Goal: Task Accomplishment & Management: Use online tool/utility

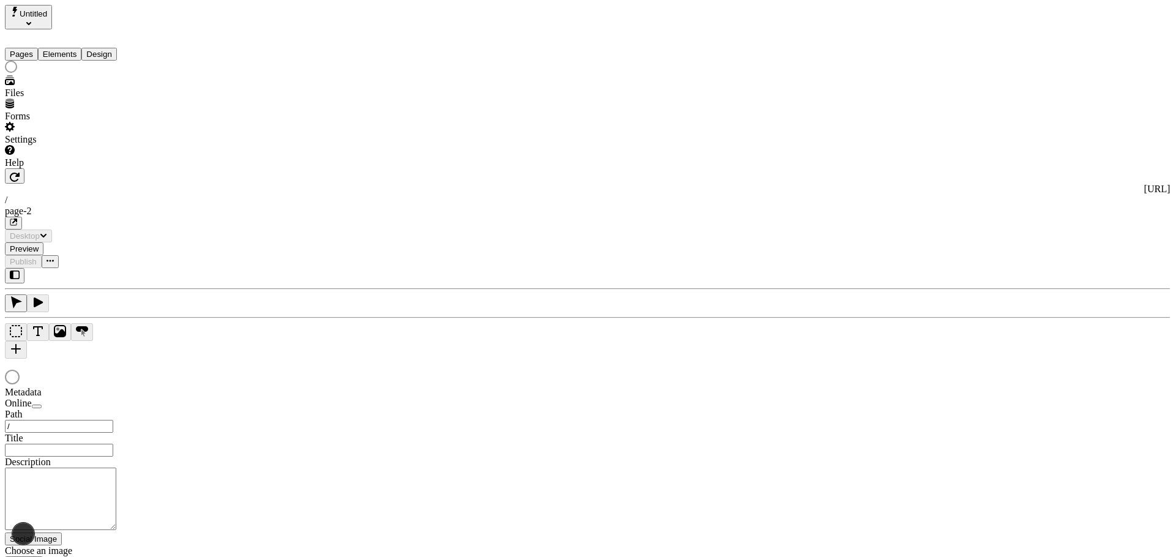
type input "/page-2"
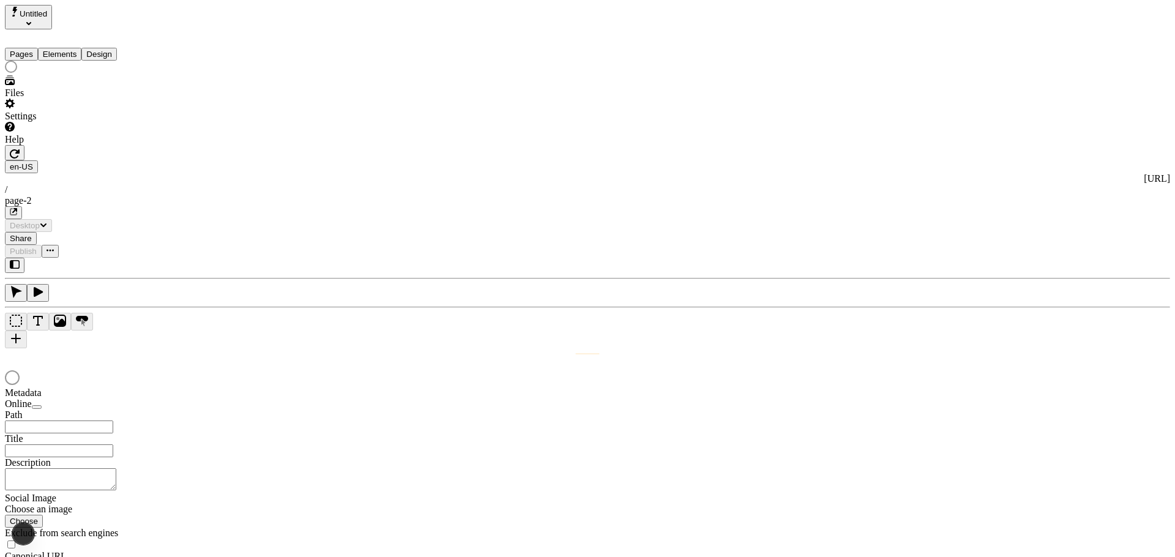
type input "/page-2"
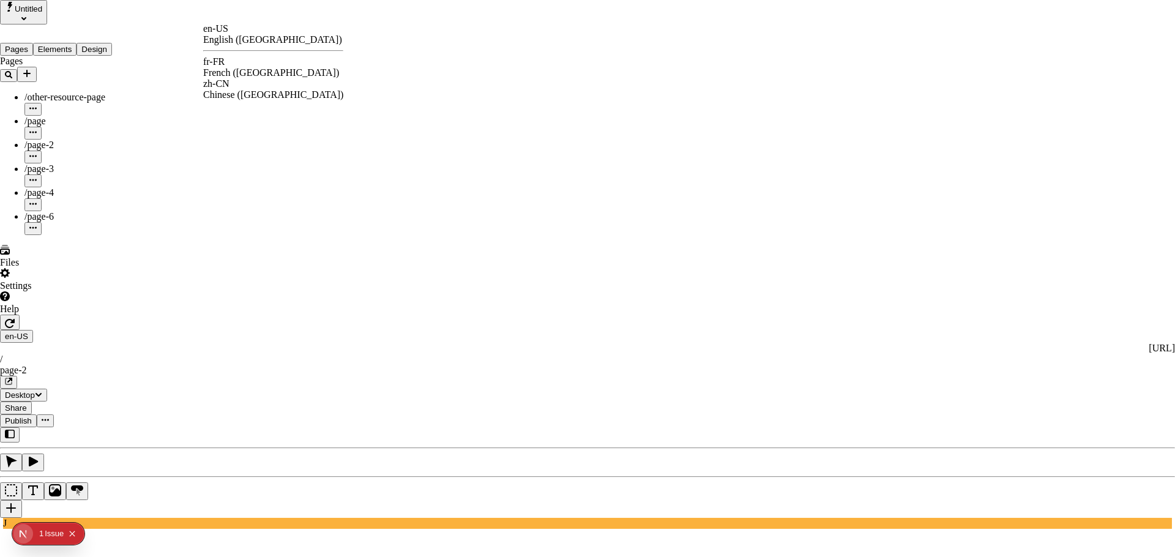
click at [244, 54] on div "en-US English (United States) fr-FR French (France) zh-CN Chinese (China)" at bounding box center [273, 61] width 140 height 77
click at [245, 59] on div "fr-FR French ([GEOGRAPHIC_DATA])" at bounding box center [273, 67] width 140 height 22
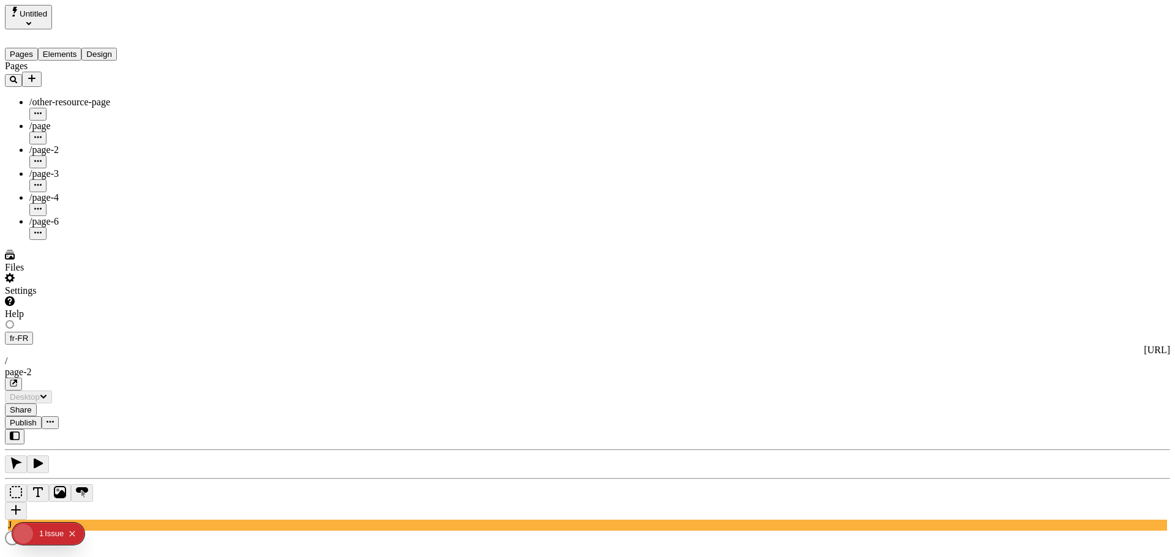
type input "The Great Translation Adventure"
type textarea "This is my French localized description. If it were empty, it would not appear …"
type input "/exploration-of-translations"
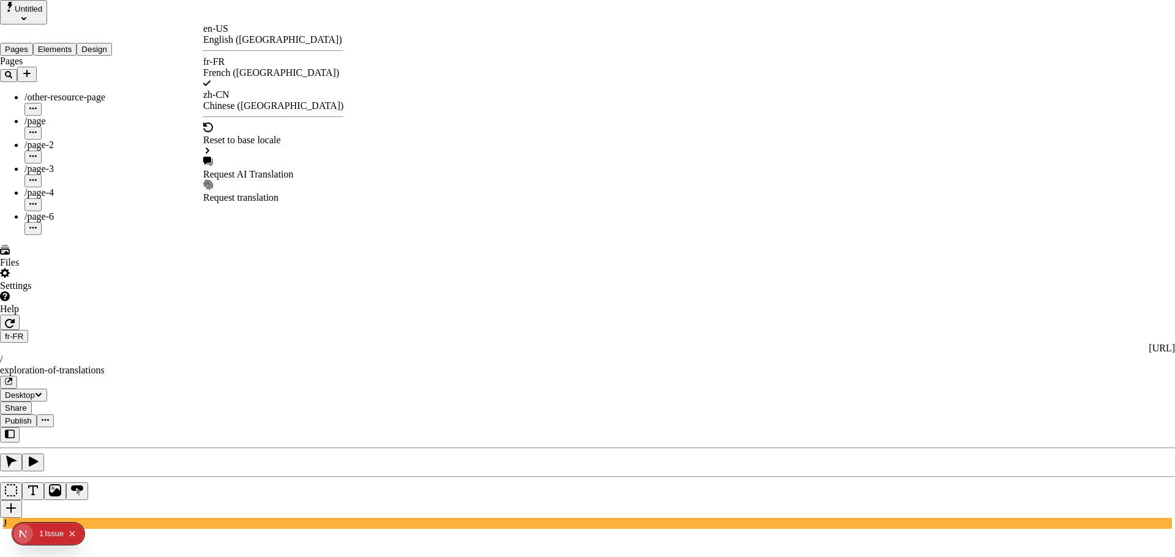
click at [271, 169] on div "Request AI Translation" at bounding box center [273, 174] width 140 height 11
drag, startPoint x: 454, startPoint y: 129, endPoint x: 454, endPoint y: 139, distance: 10.4
checkbox input "true"
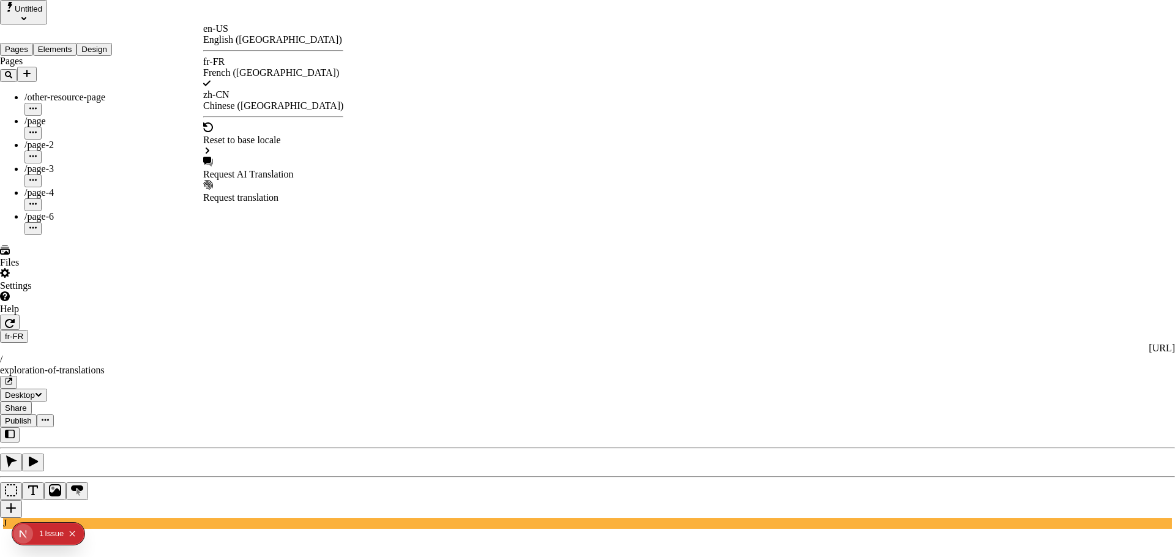
checkbox input "true"
drag, startPoint x: 455, startPoint y: 194, endPoint x: 465, endPoint y: 257, distance: 63.9
checkbox input "true"
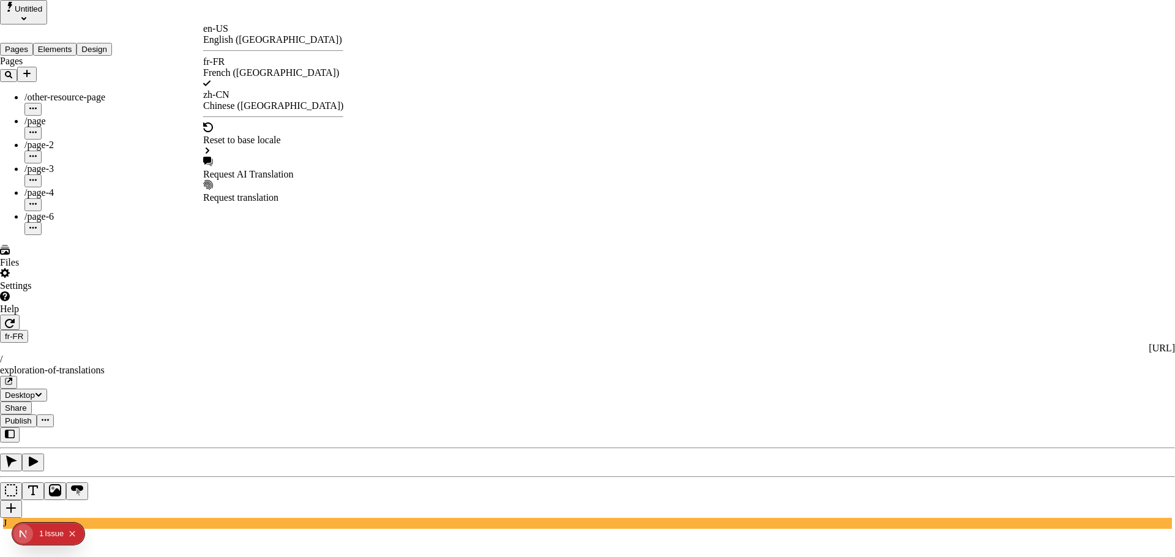
checkbox input "true"
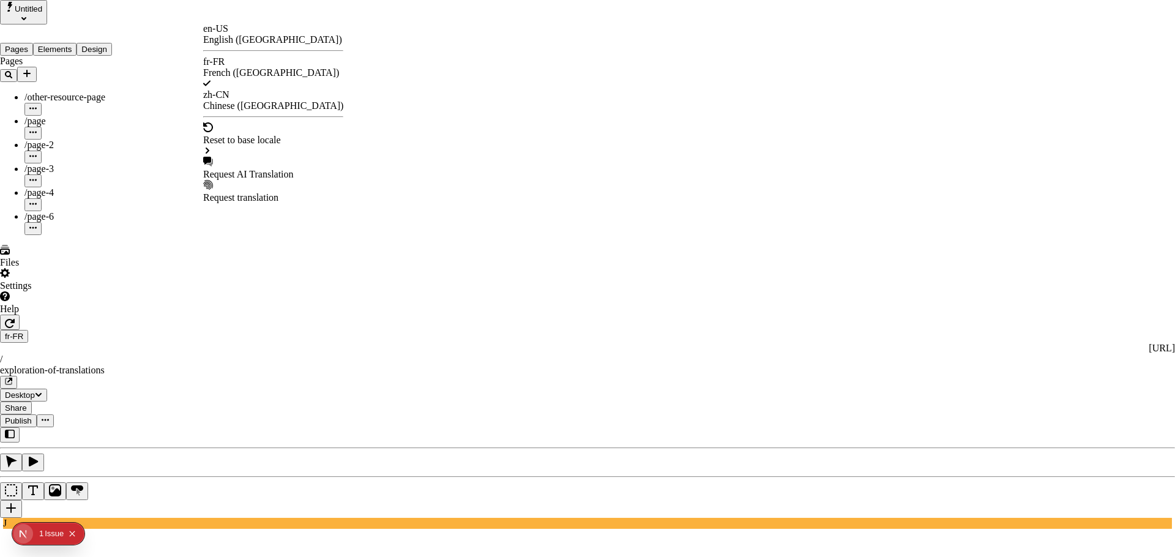
checkbox input "true"
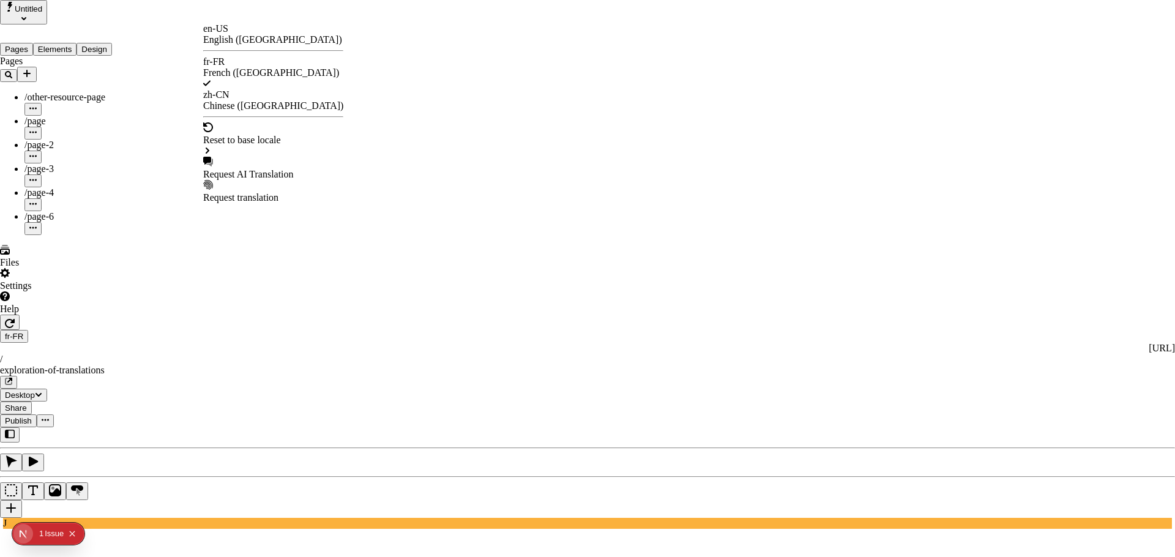
checkbox input "true"
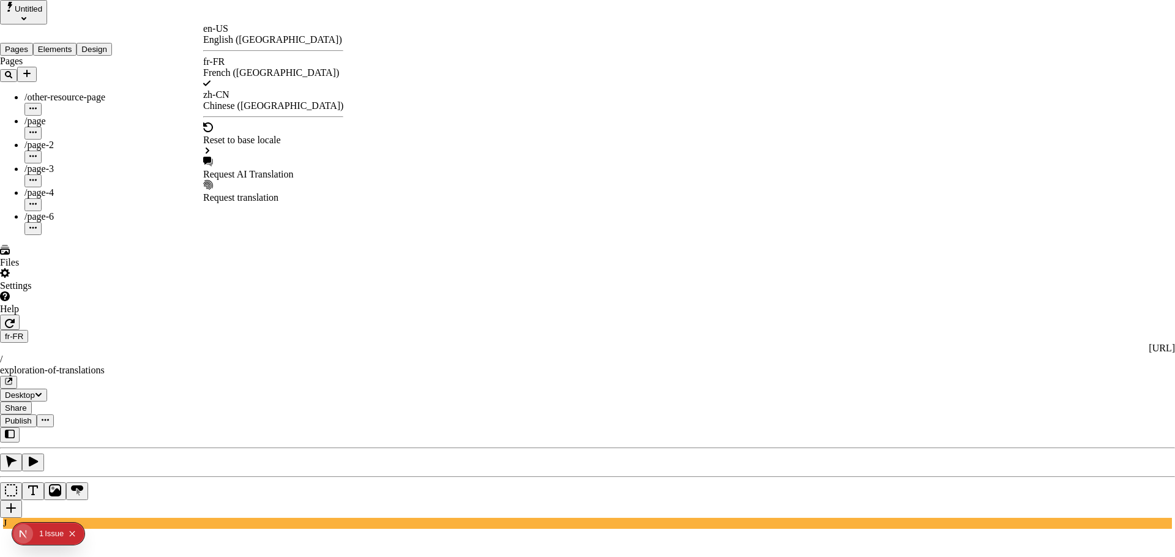
checkbox input "false"
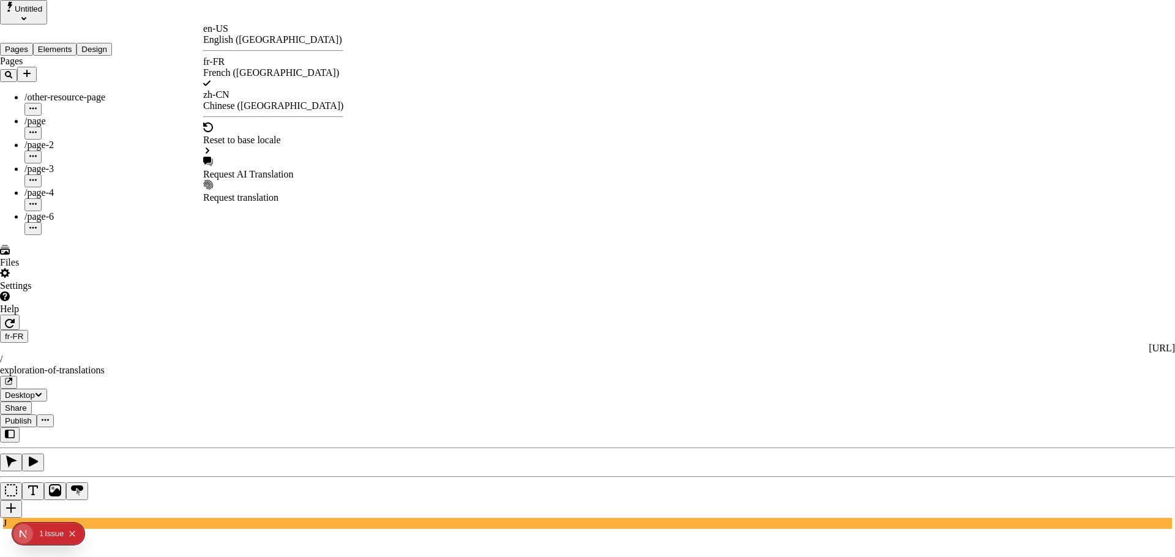
checkbox input "false"
drag, startPoint x: 454, startPoint y: 326, endPoint x: 455, endPoint y: 351, distance: 25.1
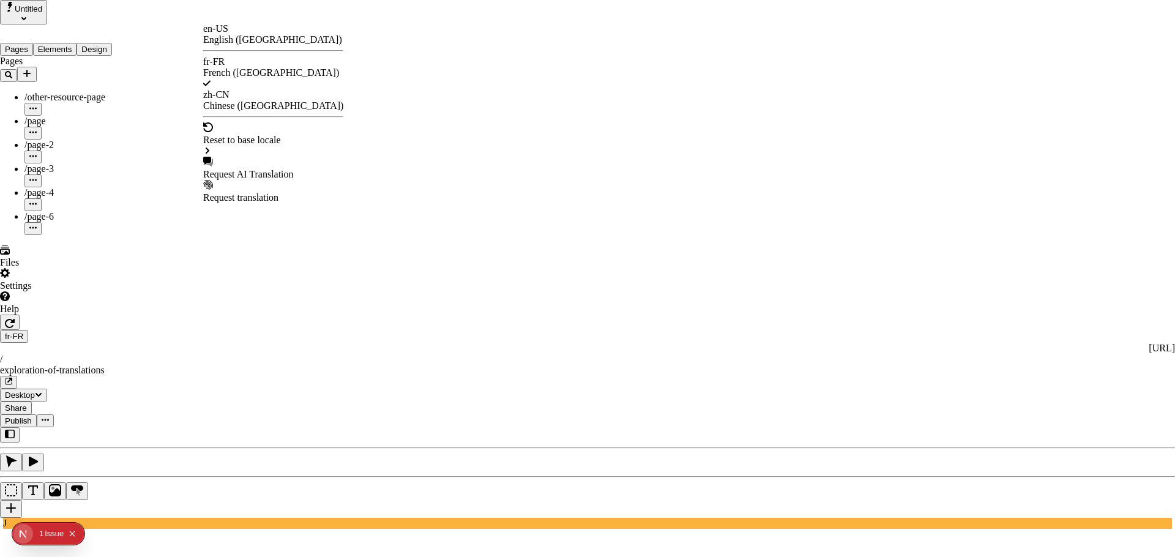
checkbox input "true"
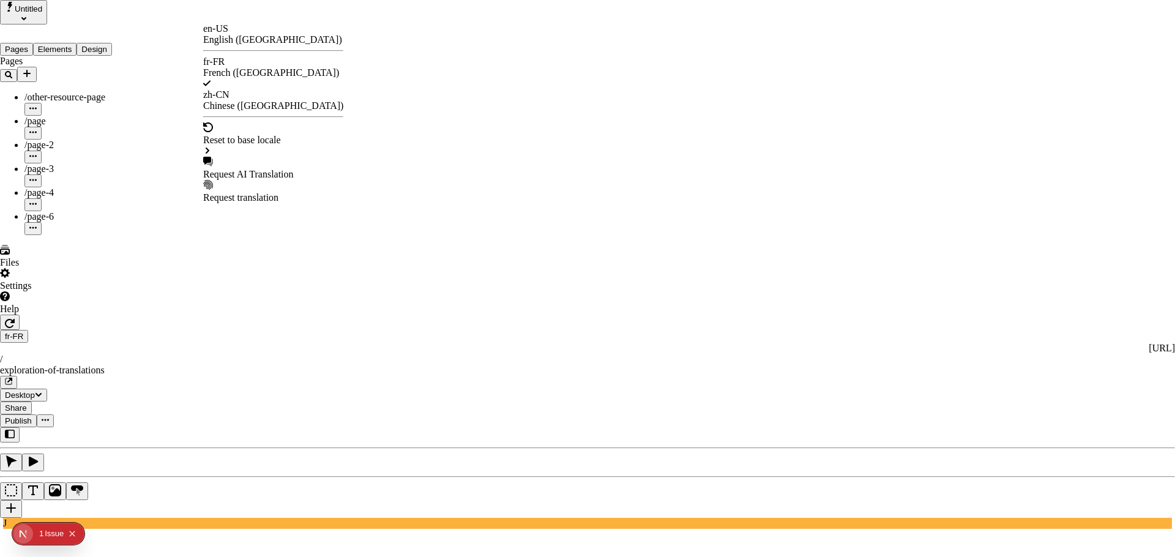
checkbox input "true"
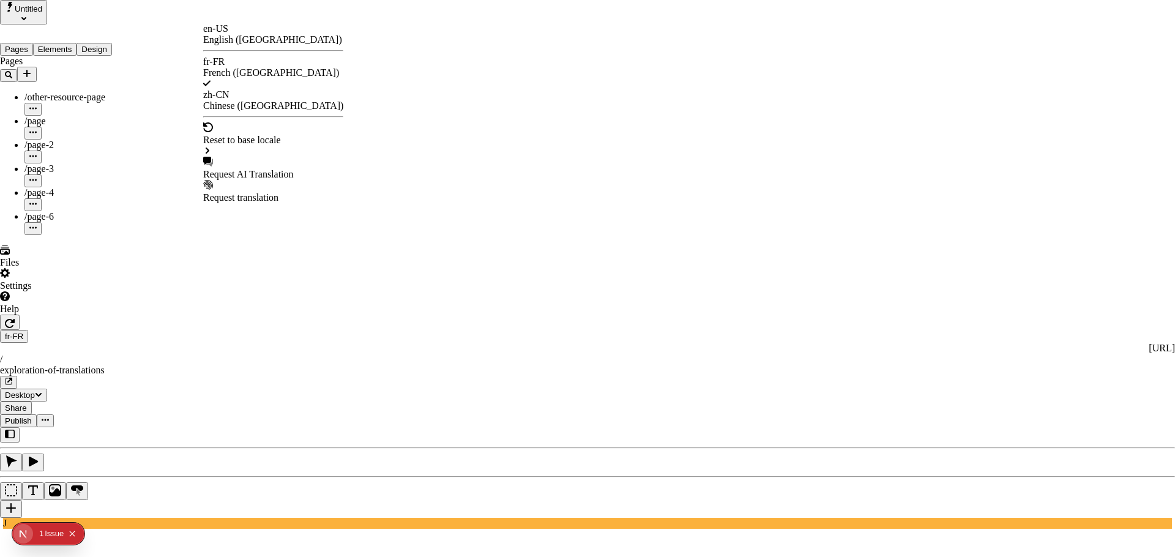
checkbox input "true"
checkbox input "false"
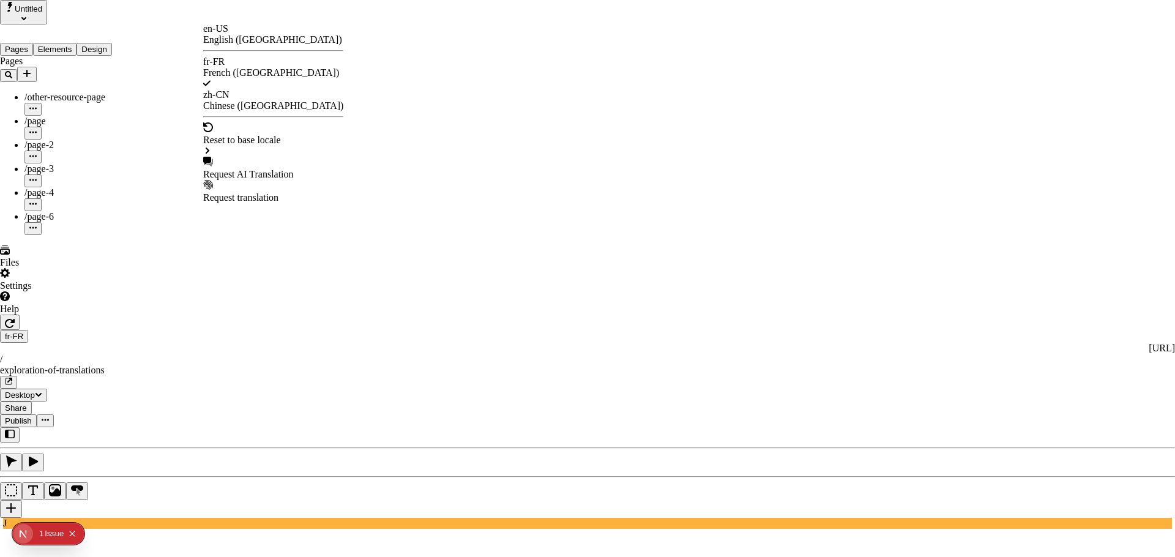
checkbox input "false"
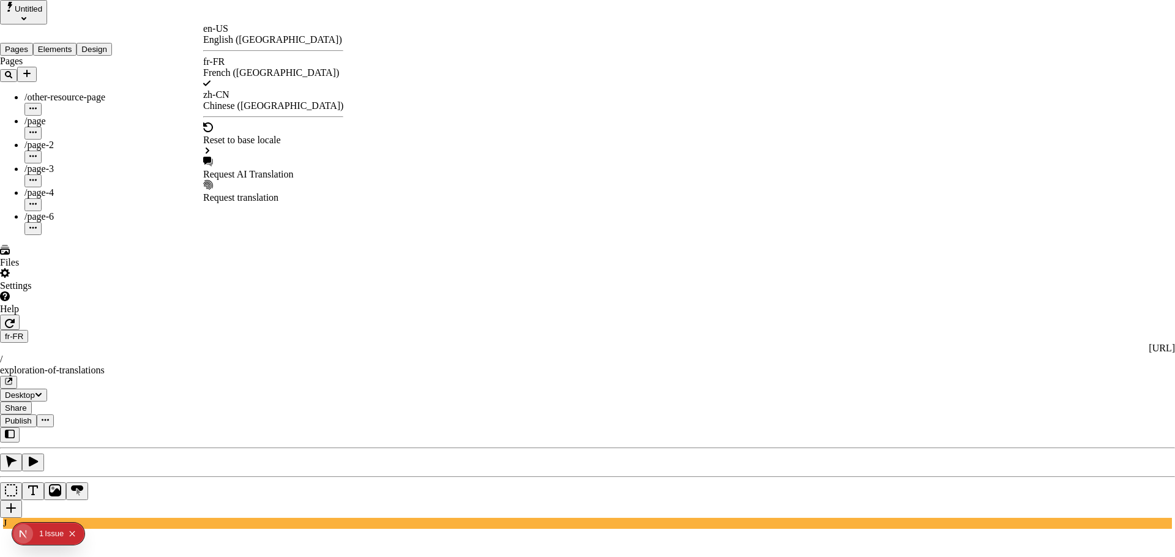
checkbox input "false"
drag, startPoint x: 454, startPoint y: 334, endPoint x: 454, endPoint y: 346, distance: 12.3
checkbox input "true"
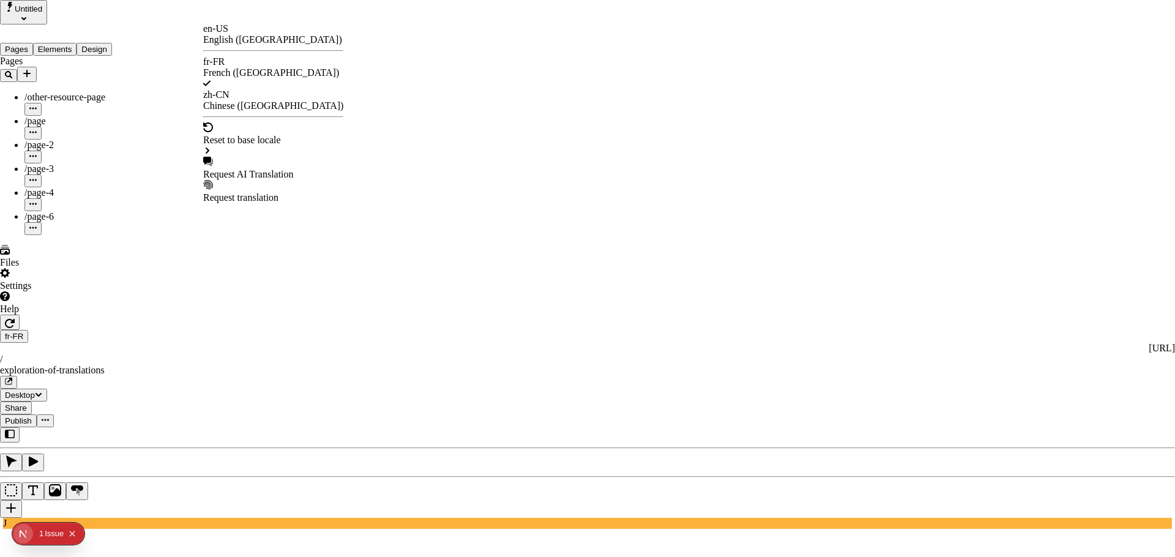
checkbox input "false"
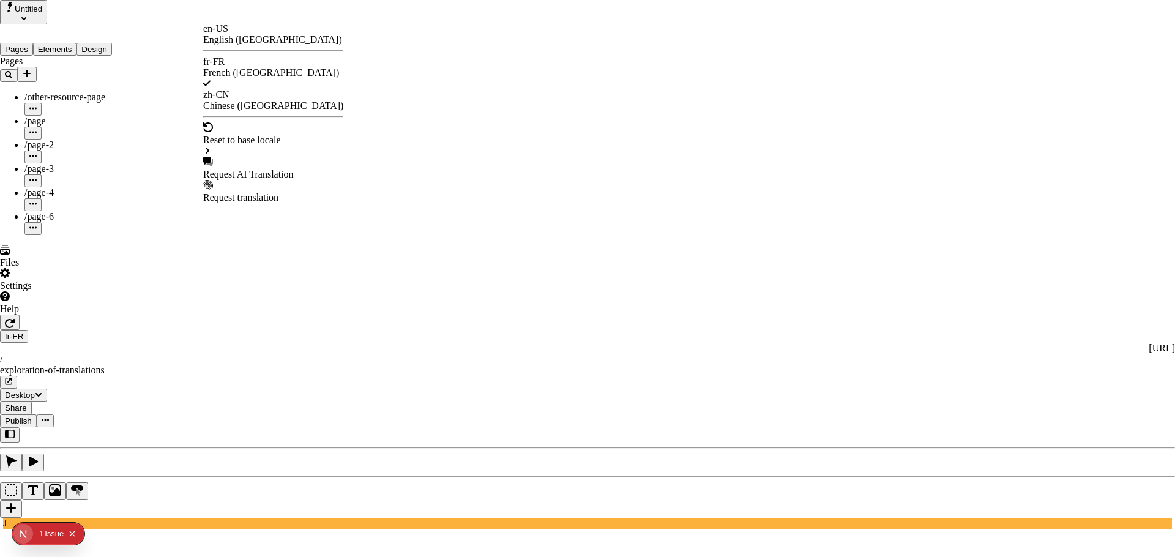
checkbox input "false"
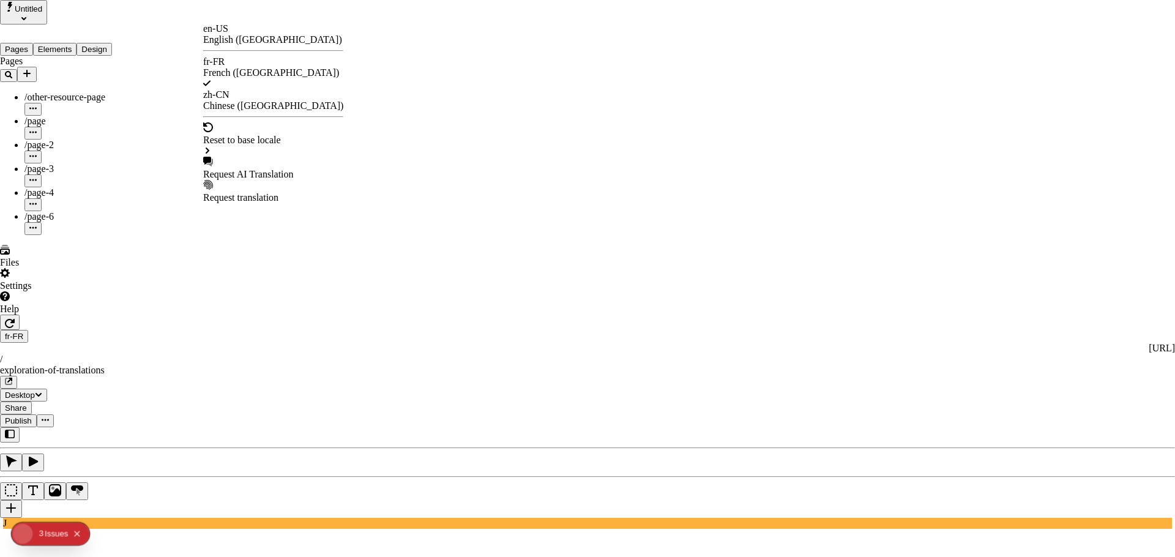
checkbox input "false"
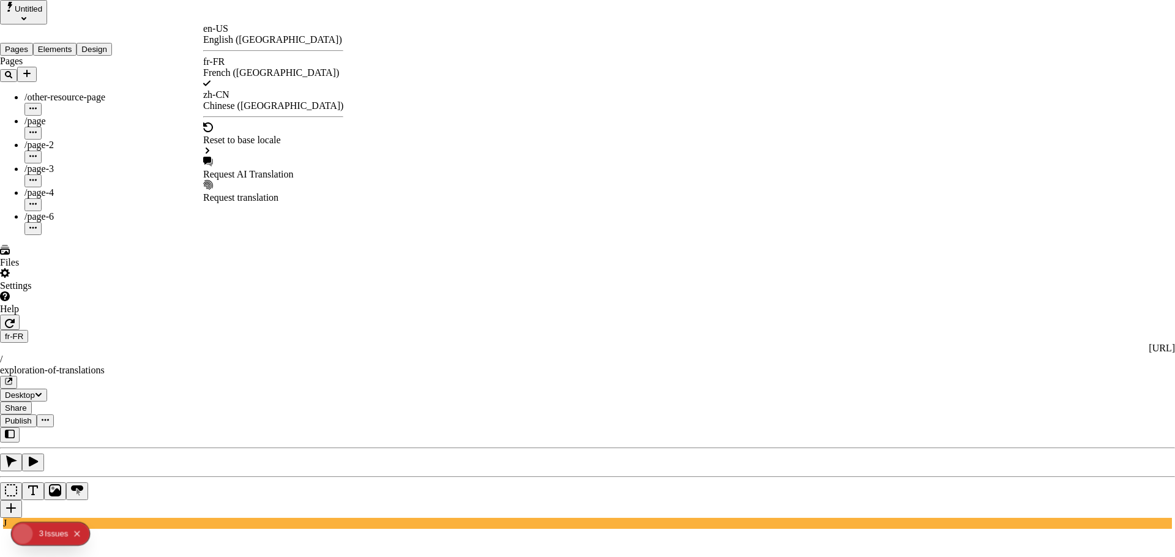
type input "/exploration-des-traductions"
type textarea "Ceci est ma description localisée en français. Si elle était vide, elle n'appar…"
click at [51, 533] on div "Issue s" at bounding box center [56, 534] width 23 height 23
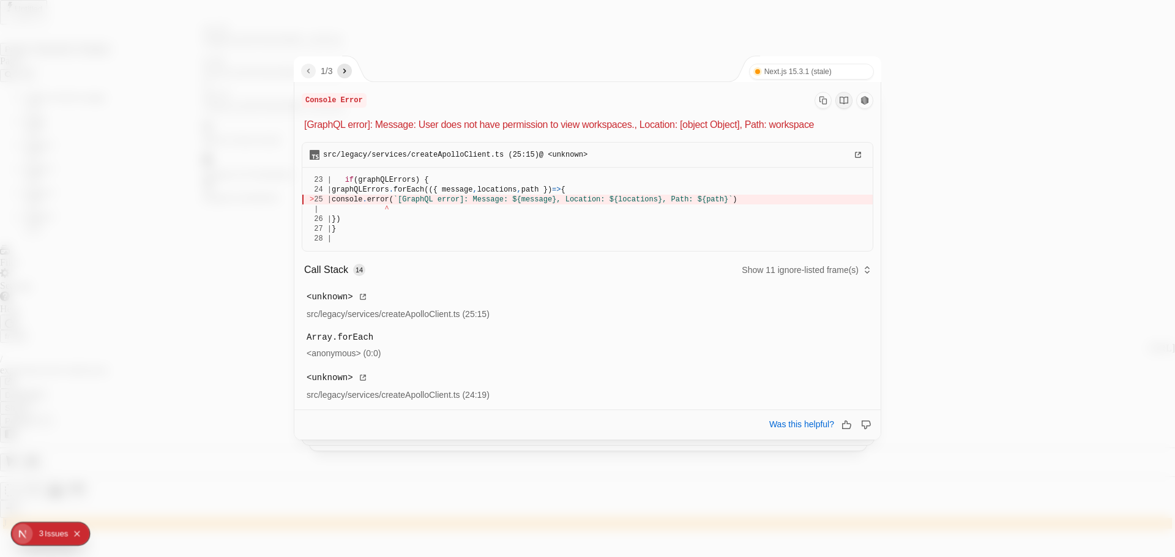
click at [346, 72] on icon "next" at bounding box center [345, 71] width 10 height 10
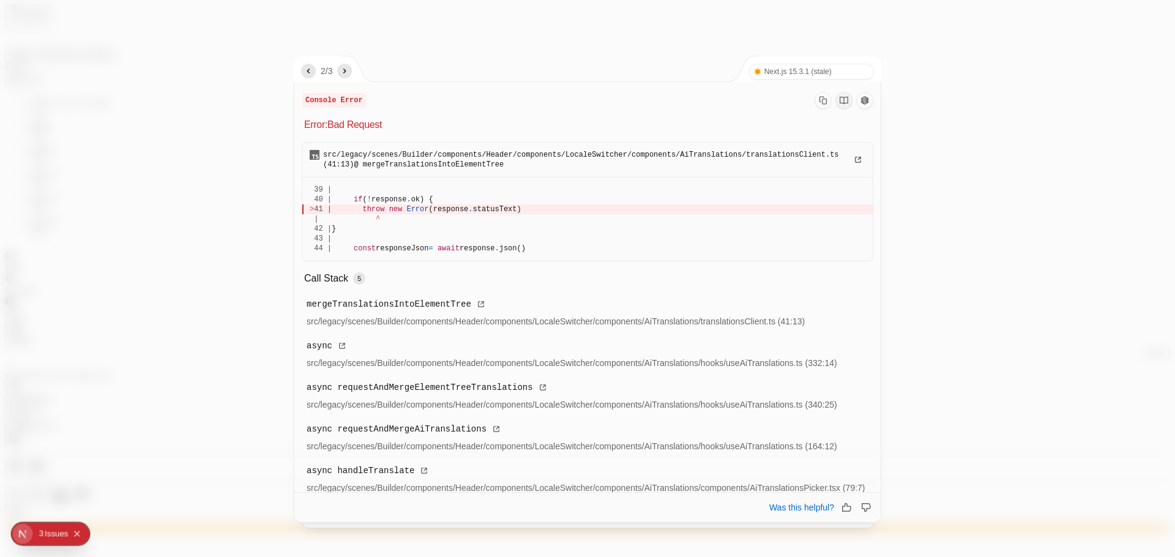
click at [346, 70] on icon "next" at bounding box center [344, 71] width 3 height 5
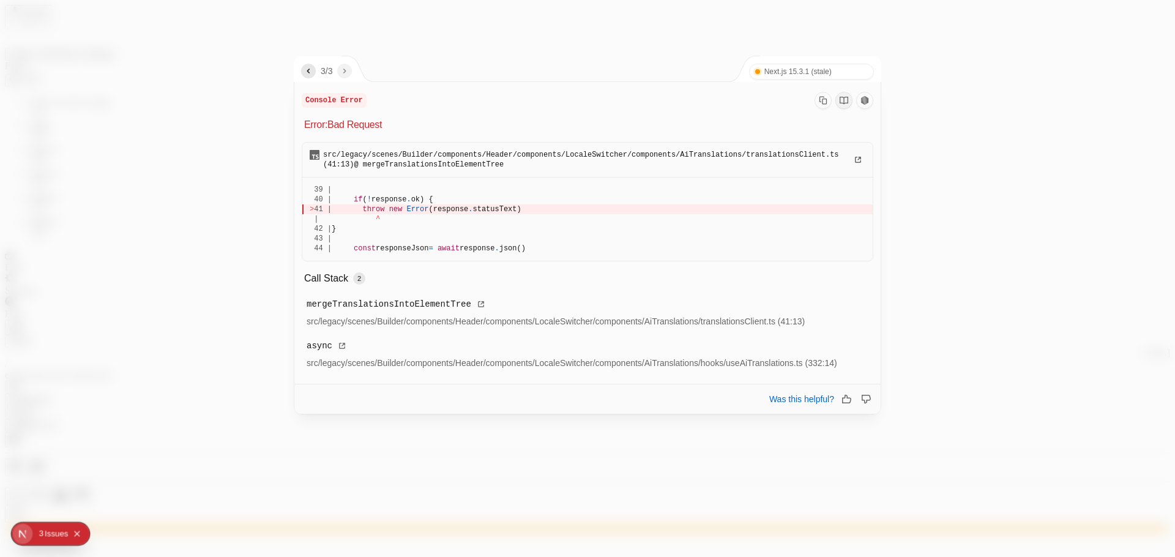
click at [432, 31] on div at bounding box center [587, 278] width 1175 height 557
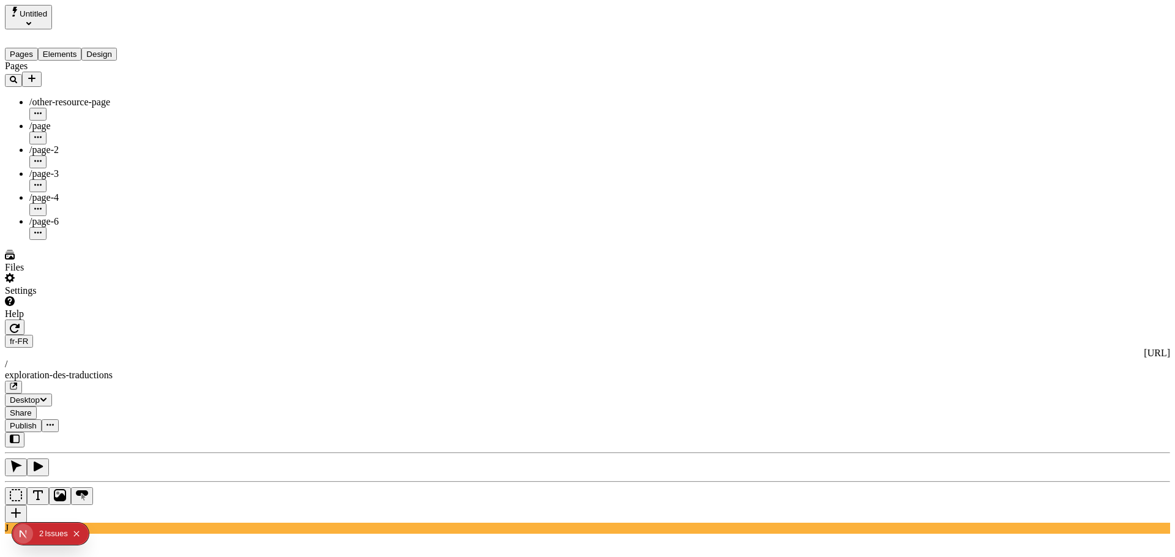
click at [59, 526] on div "Issue s" at bounding box center [56, 534] width 23 height 22
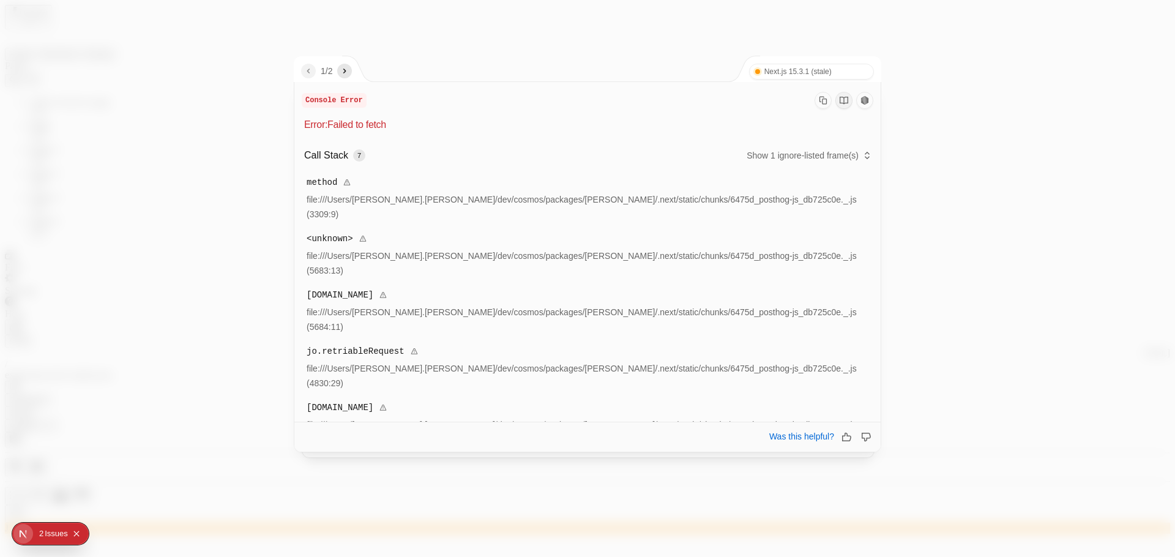
click at [349, 74] on icon "next" at bounding box center [345, 71] width 10 height 10
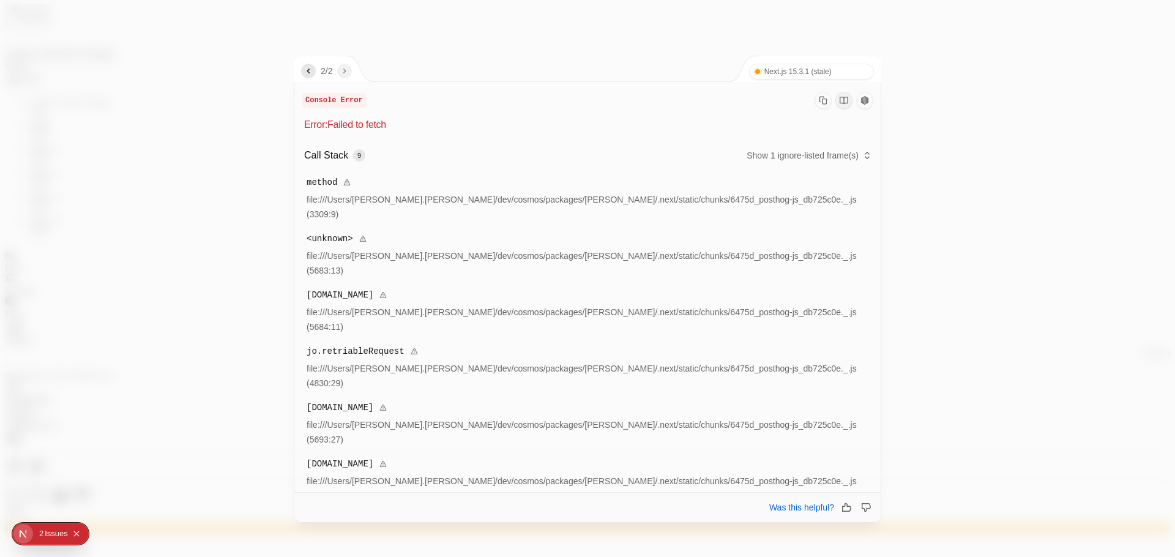
click at [232, 185] on div at bounding box center [587, 278] width 1175 height 557
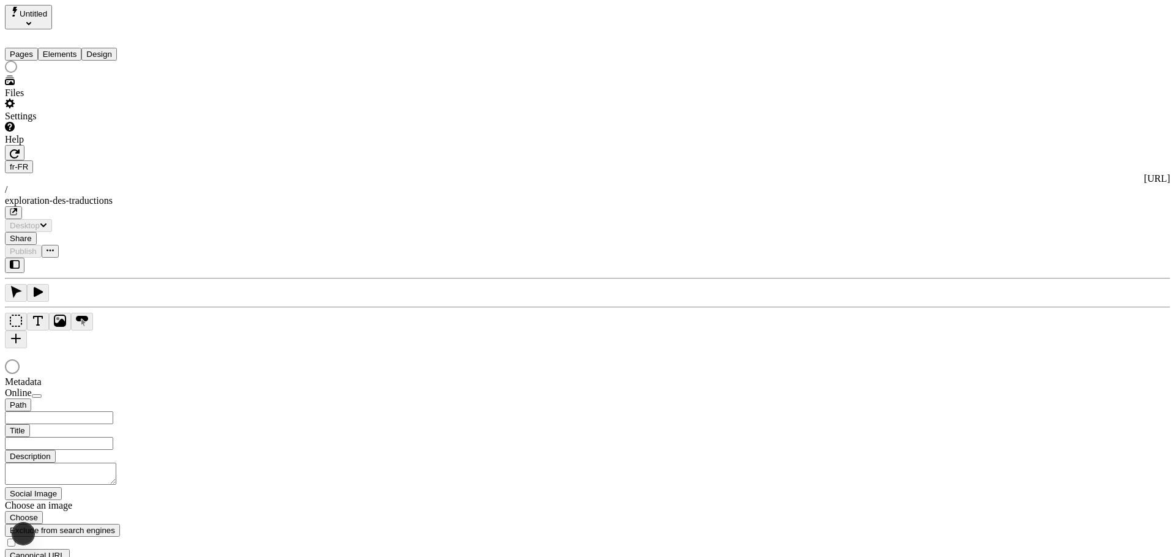
type input "/exploration-des-traductions"
type input "The Great Translation Adventure"
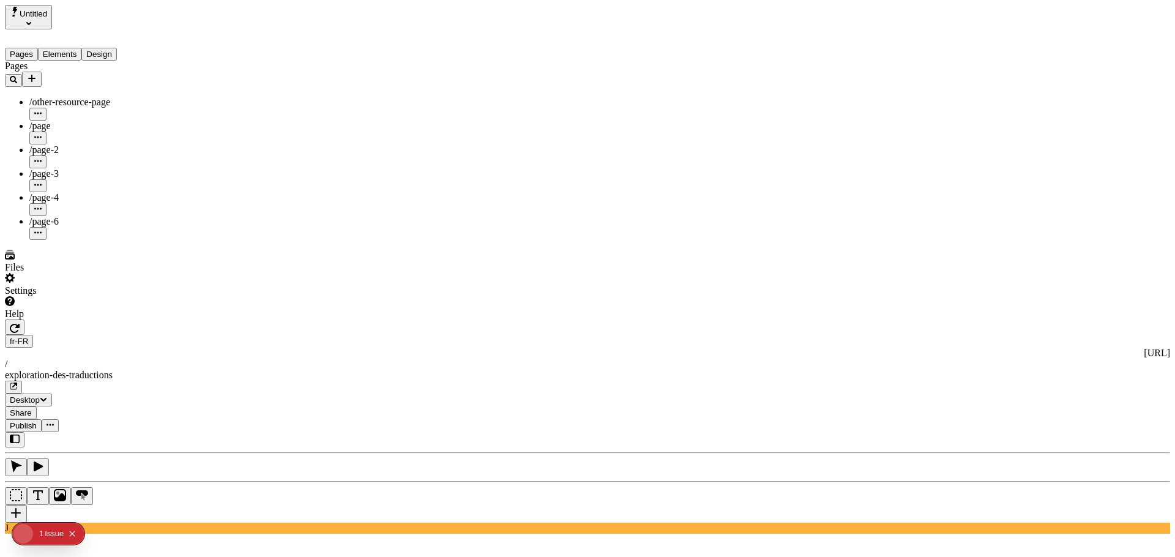
click at [37, 421] on span "Publish" at bounding box center [23, 425] width 27 height 9
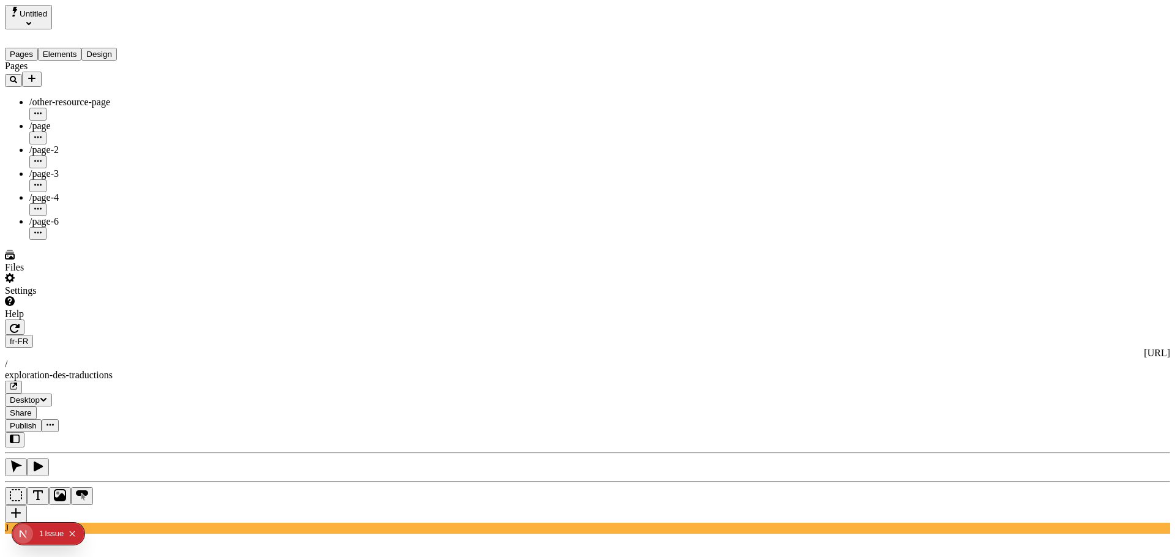
click at [37, 421] on span "Publish" at bounding box center [23, 425] width 27 height 9
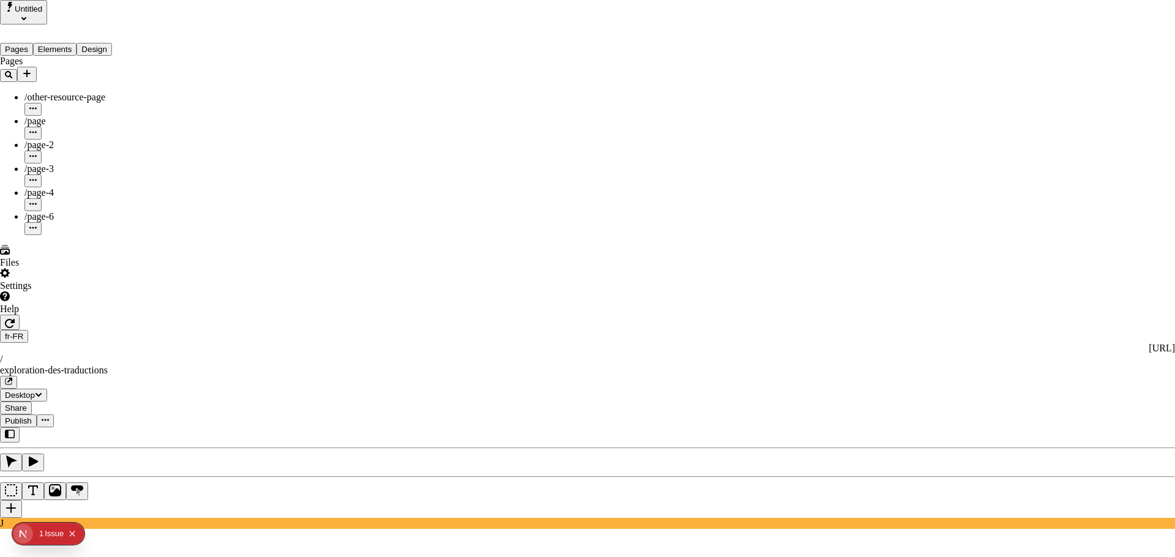
type input "/exploration-of-translations"
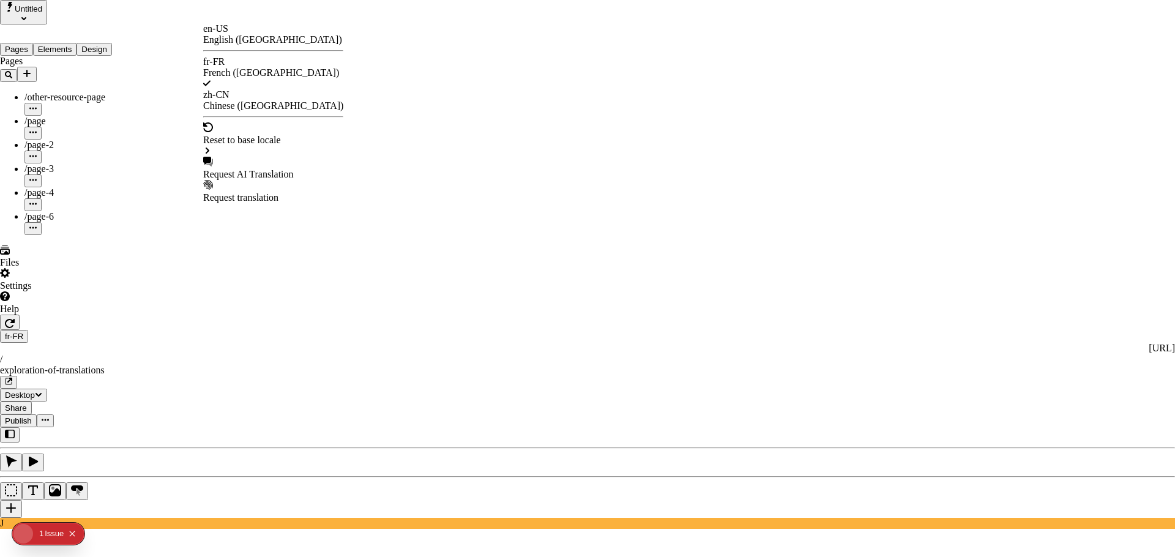
click at [247, 169] on div "Request AI Translation" at bounding box center [273, 174] width 140 height 11
checkbox input "true"
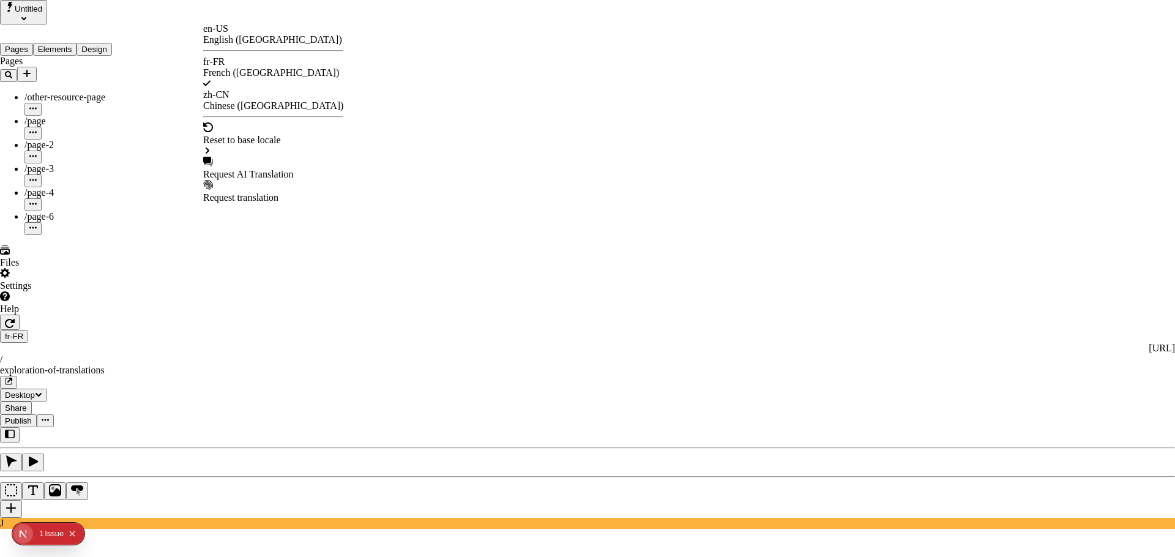
checkbox input "true"
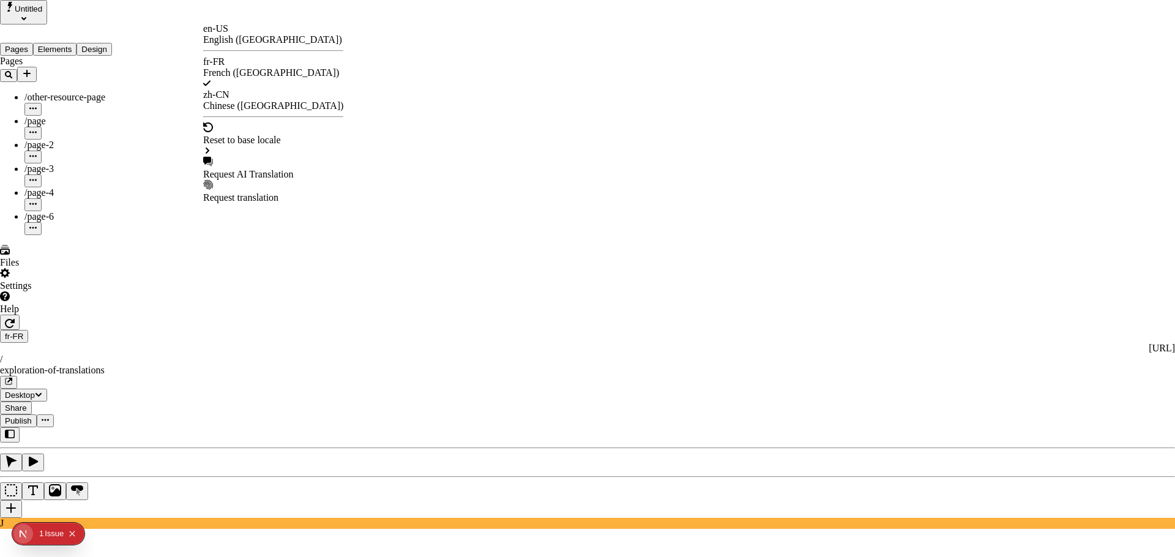
drag, startPoint x: 455, startPoint y: 370, endPoint x: 456, endPoint y: 380, distance: 9.2
checkbox input "true"
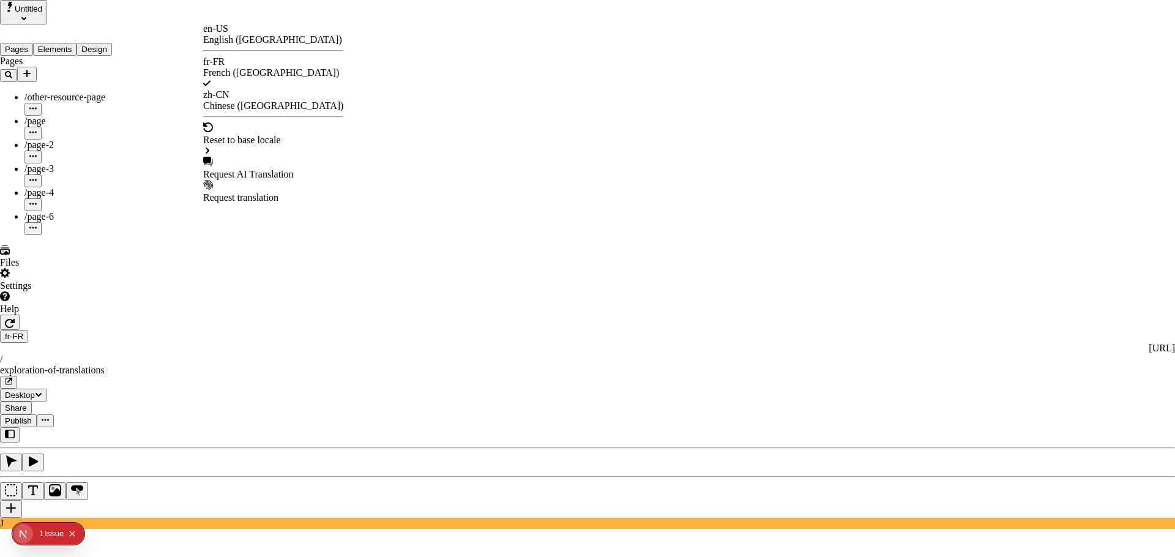
checkbox input "true"
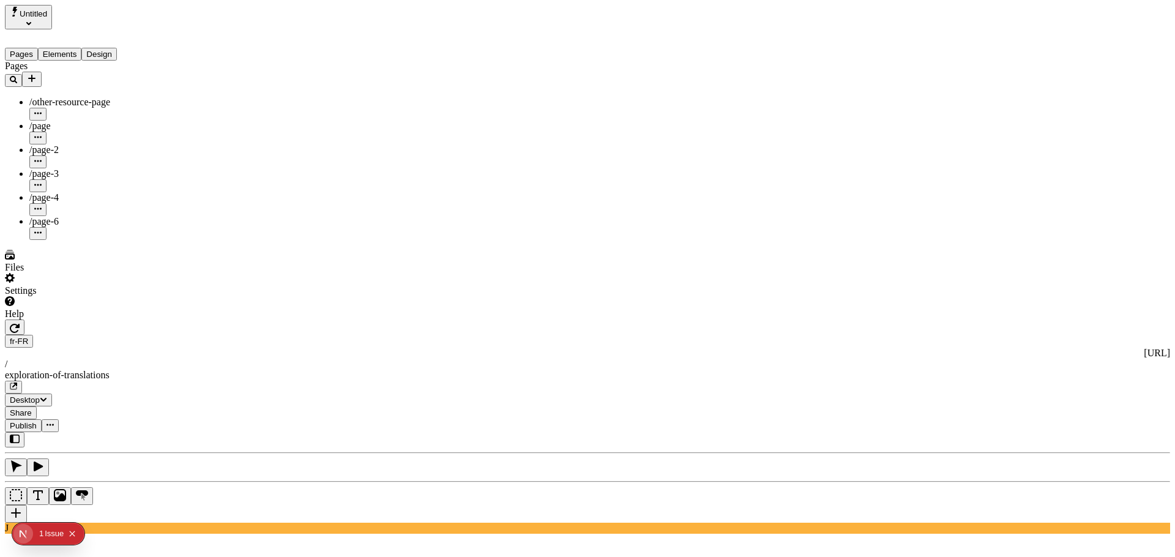
click at [37, 421] on span "Publish" at bounding box center [23, 425] width 27 height 9
